Goal: Information Seeking & Learning: Learn about a topic

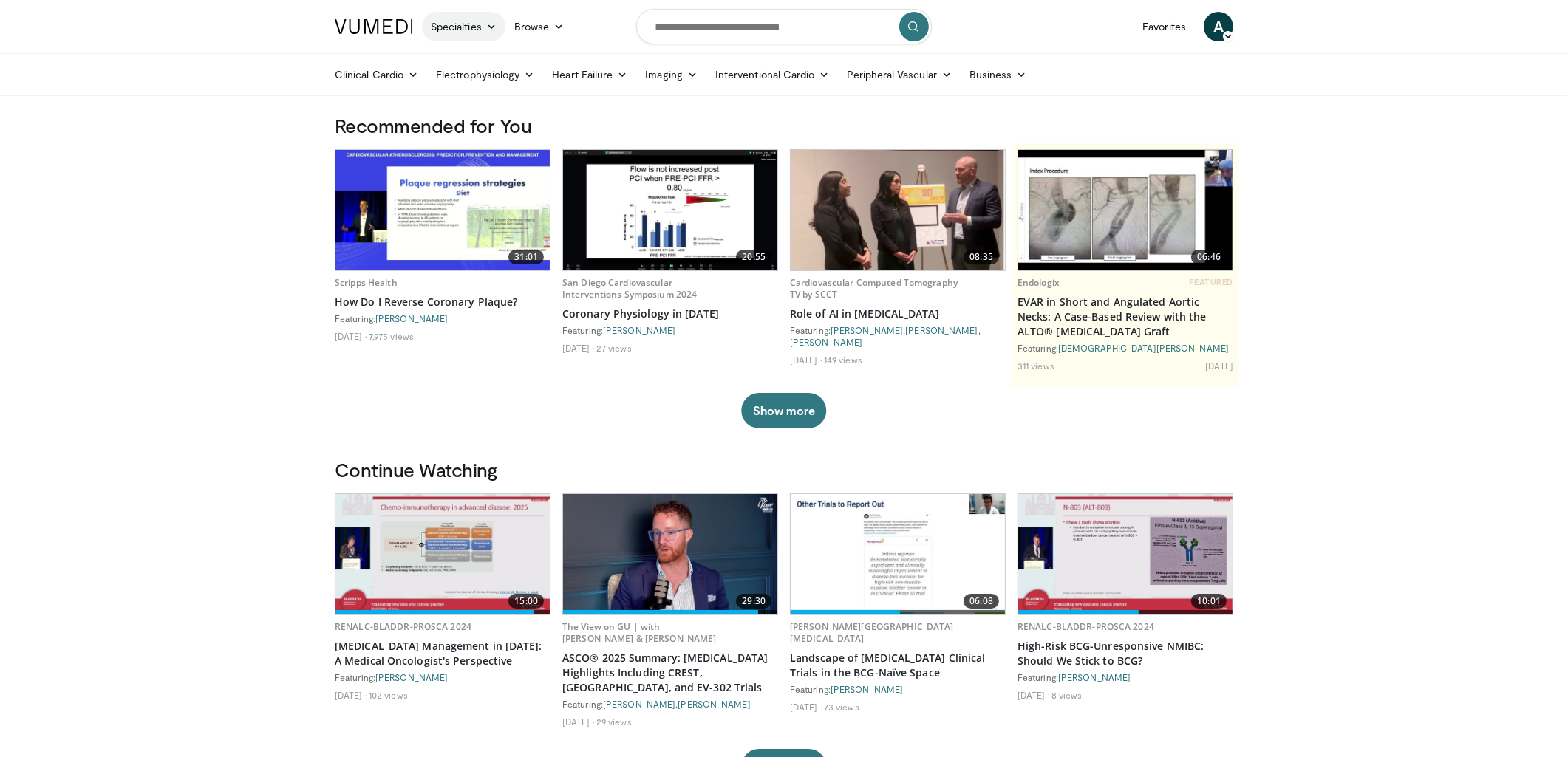
click at [453, 28] on link "Specialties" at bounding box center [463, 26] width 83 height 29
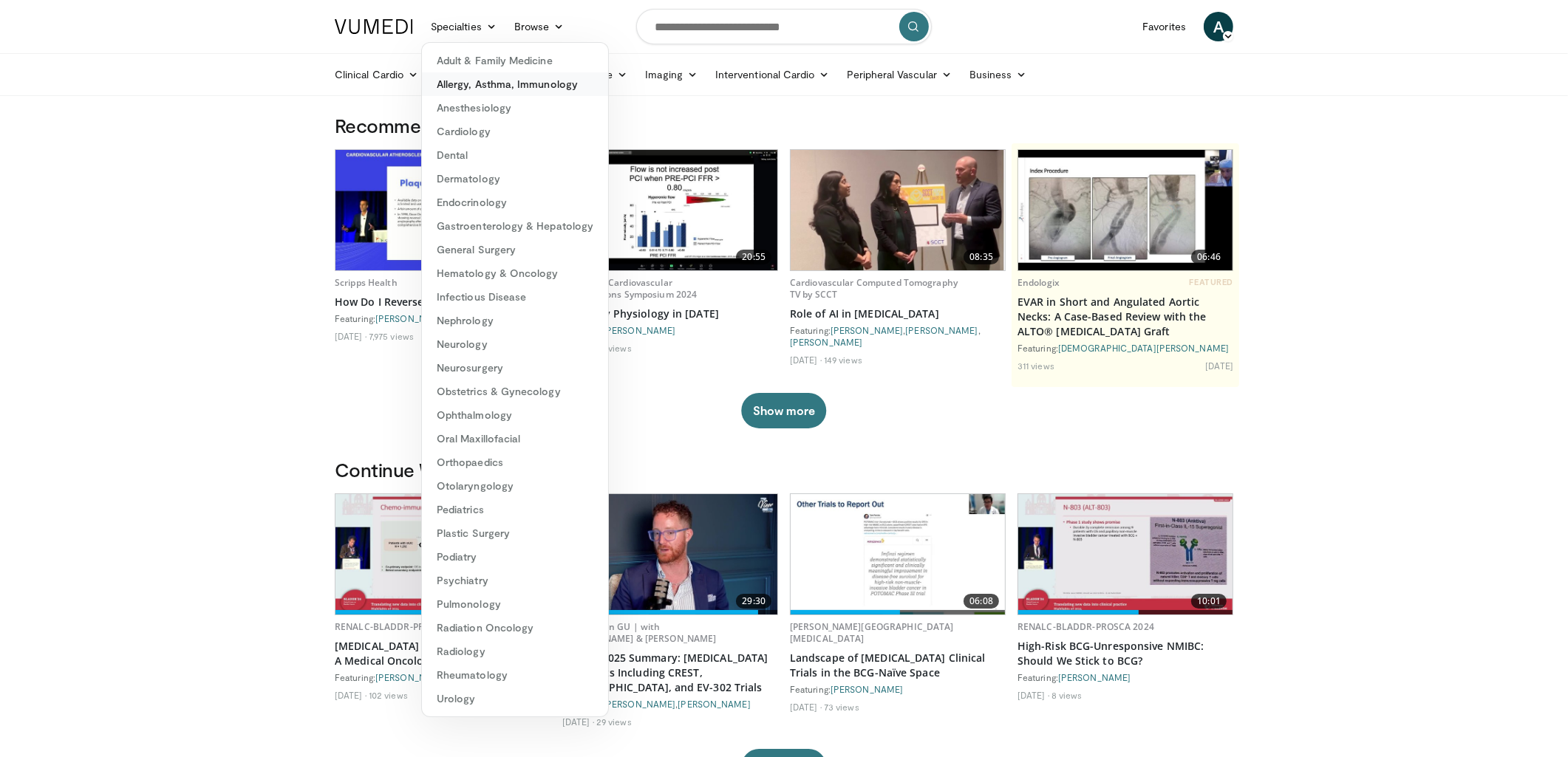
click at [469, 88] on link "Allergy, Asthma, Immunology" at bounding box center [514, 84] width 186 height 23
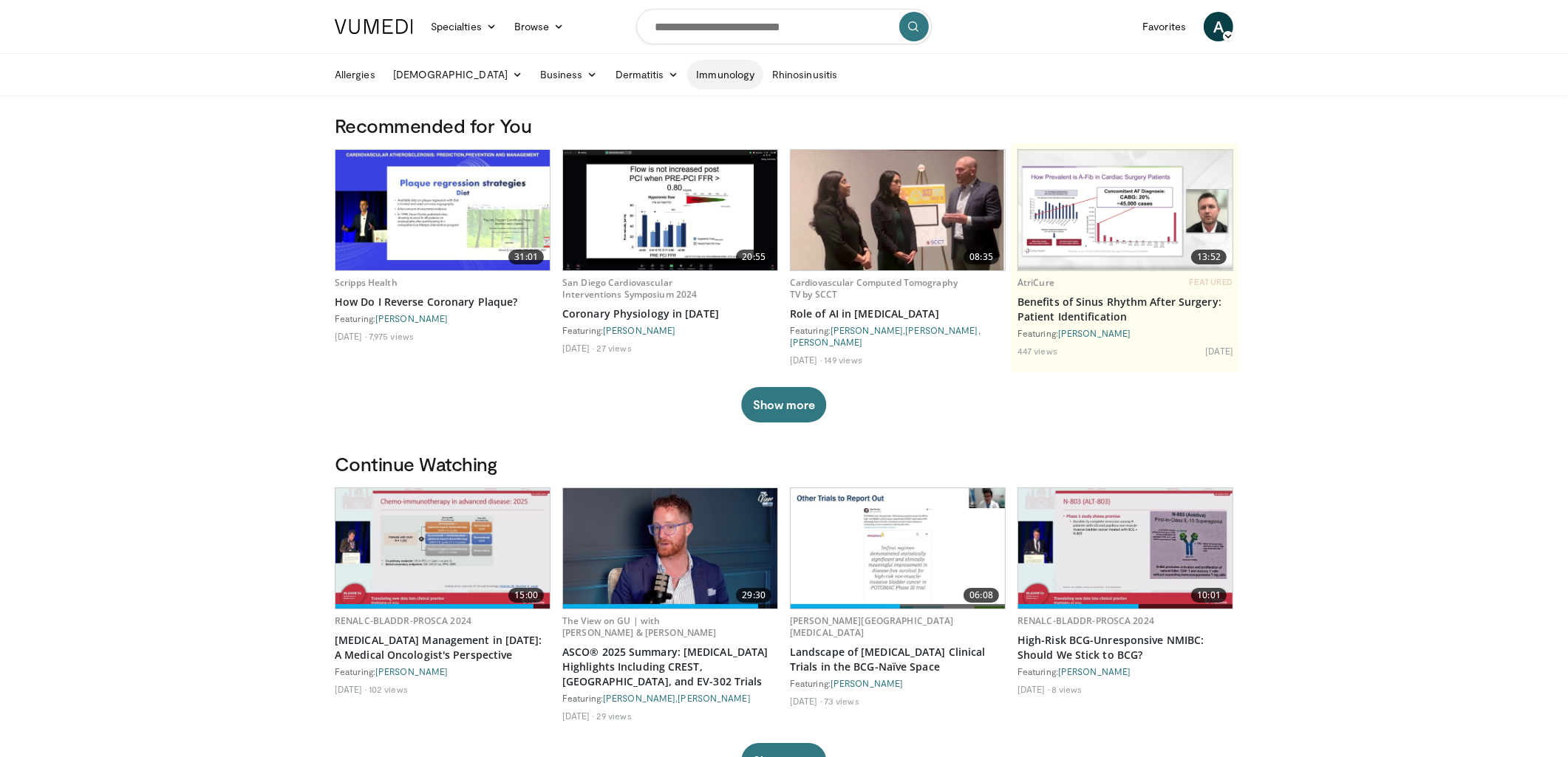
click at [687, 73] on link "Immunology" at bounding box center [725, 74] width 76 height 29
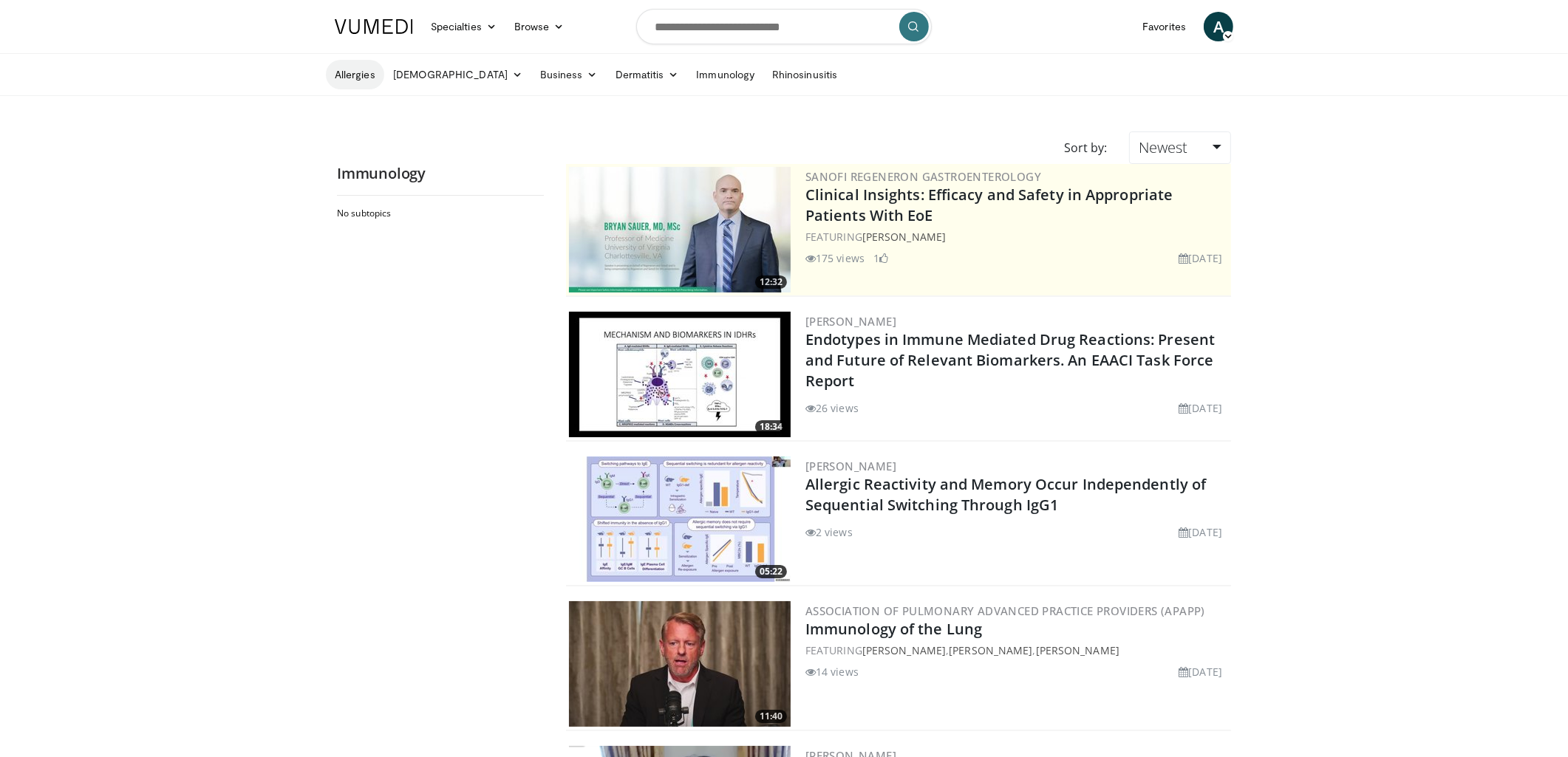
click at [341, 71] on link "Allergies" at bounding box center [355, 74] width 58 height 29
